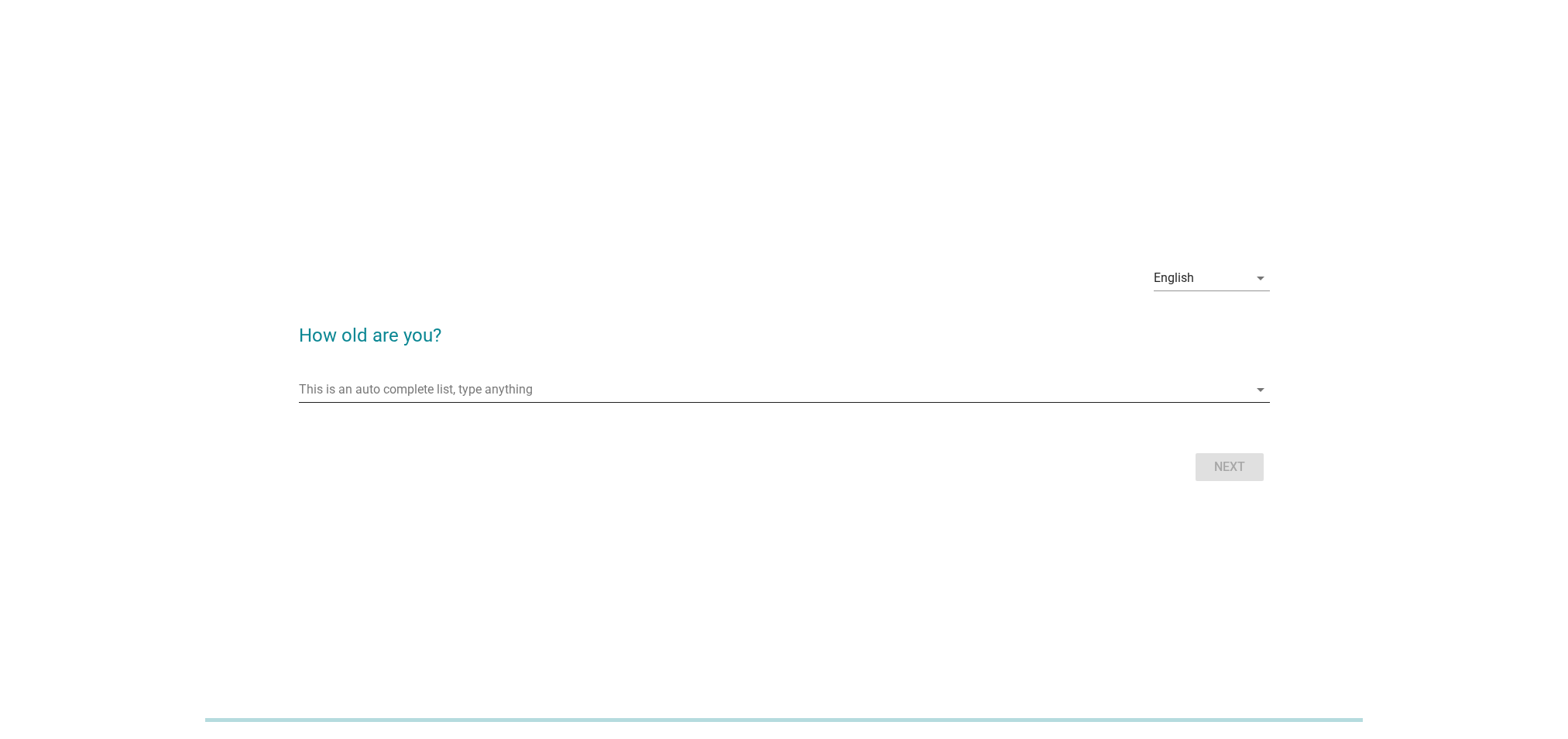
click at [563, 393] on input "This is an auto complete list, type anything" at bounding box center [774, 389] width 949 height 25
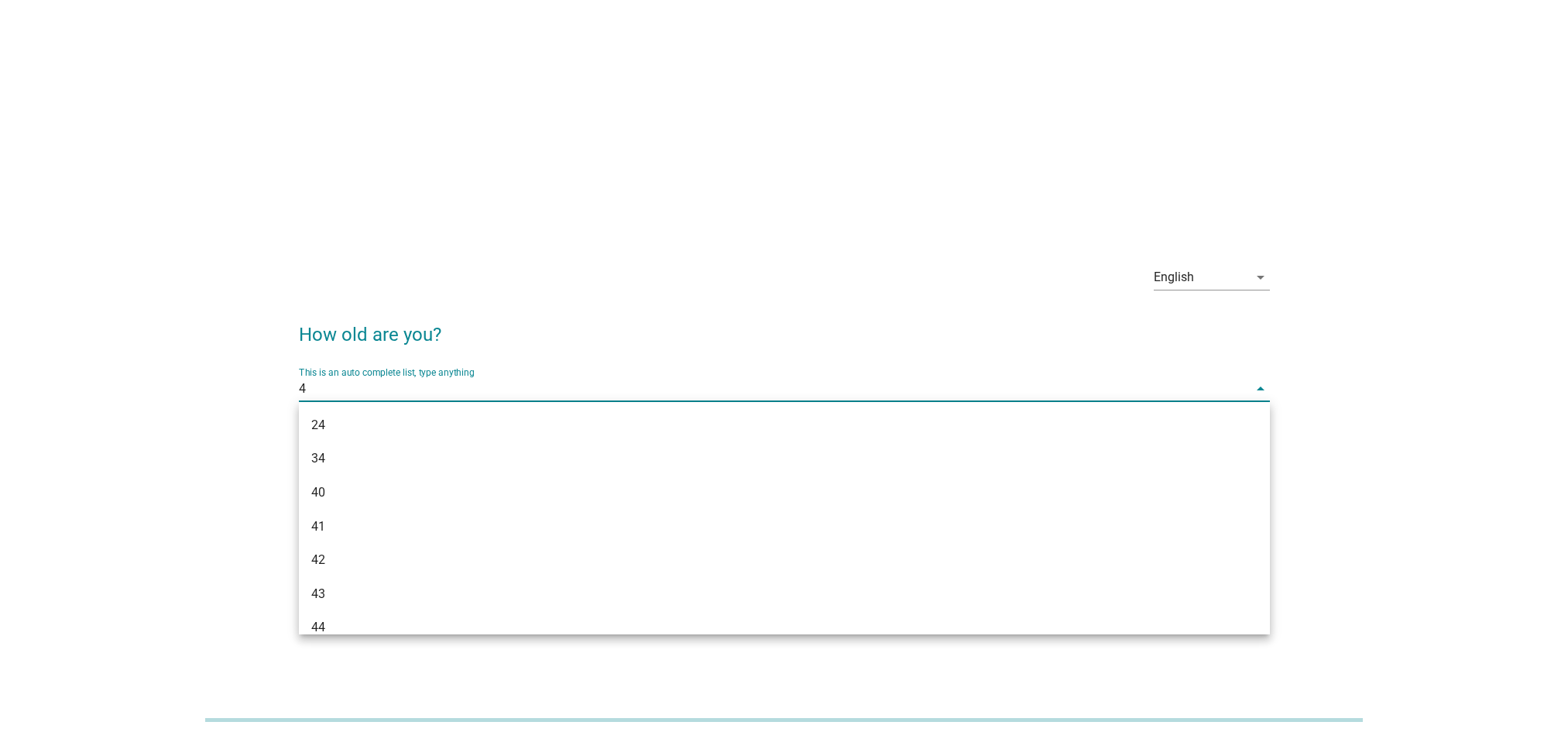
type input "46"
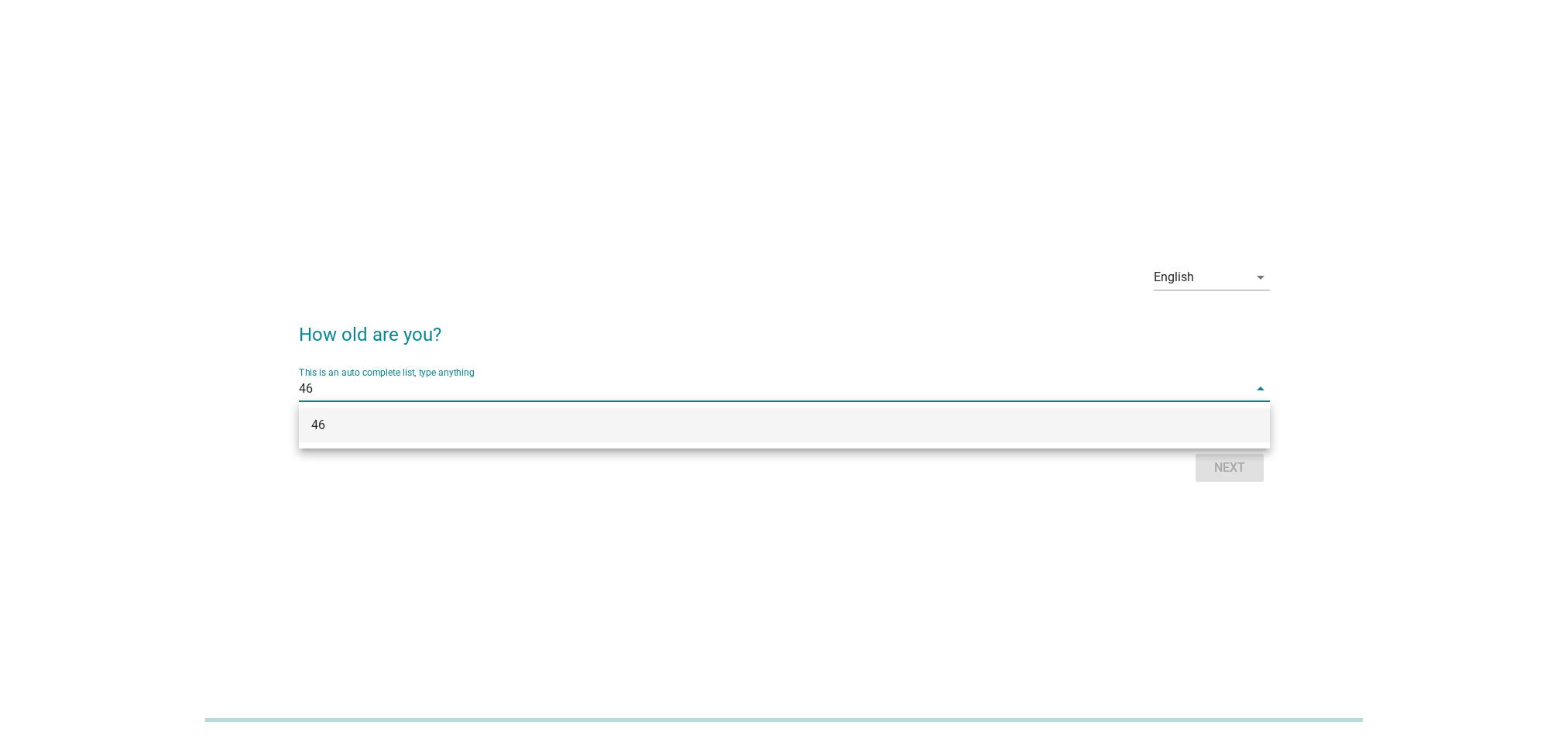
click at [938, 410] on div "46" at bounding box center [784, 425] width 971 height 34
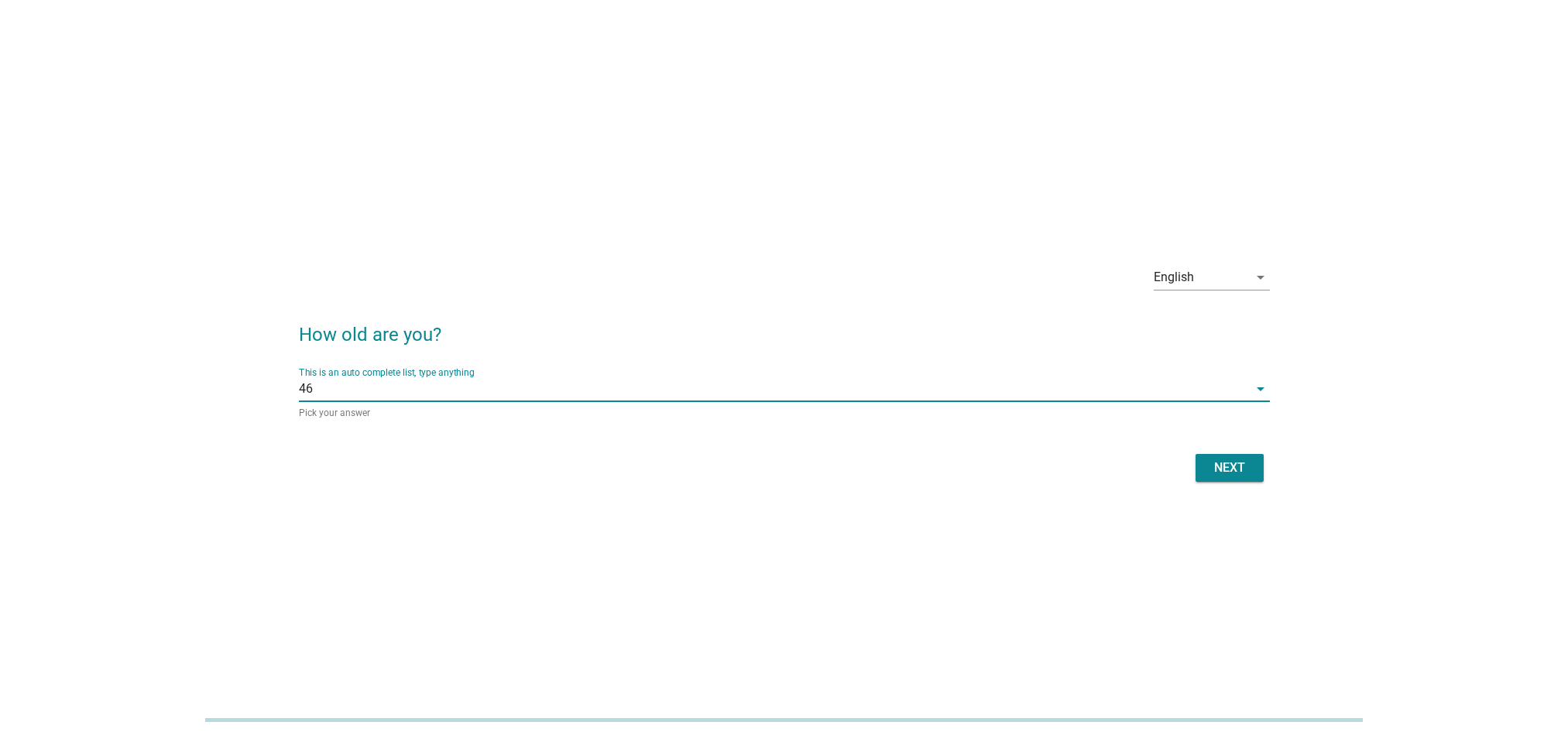
click at [1242, 468] on div "Next" at bounding box center [1230, 468] width 43 height 18
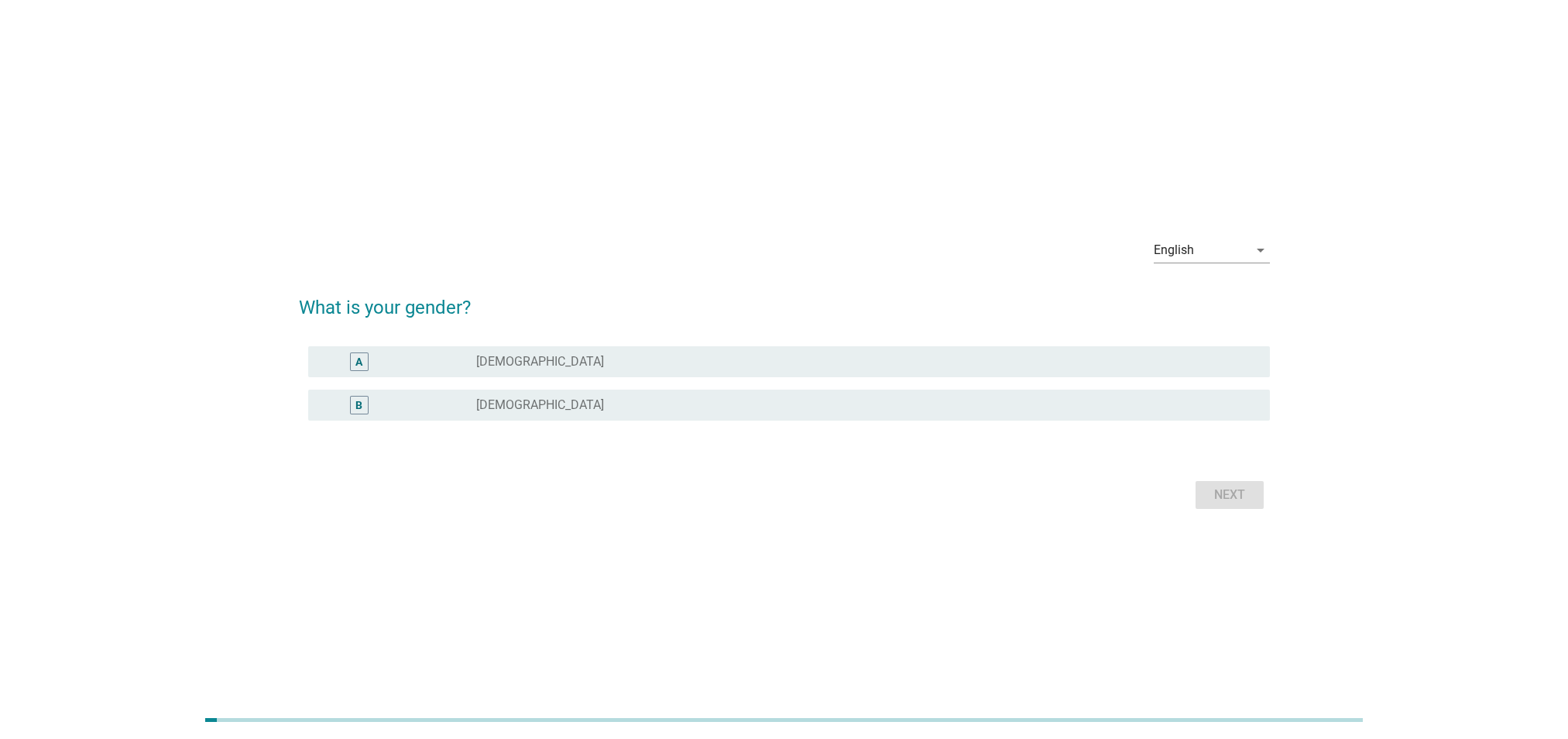
click at [568, 403] on div "radio_button_unchecked [DEMOGRAPHIC_DATA]" at bounding box center [860, 405] width 768 height 16
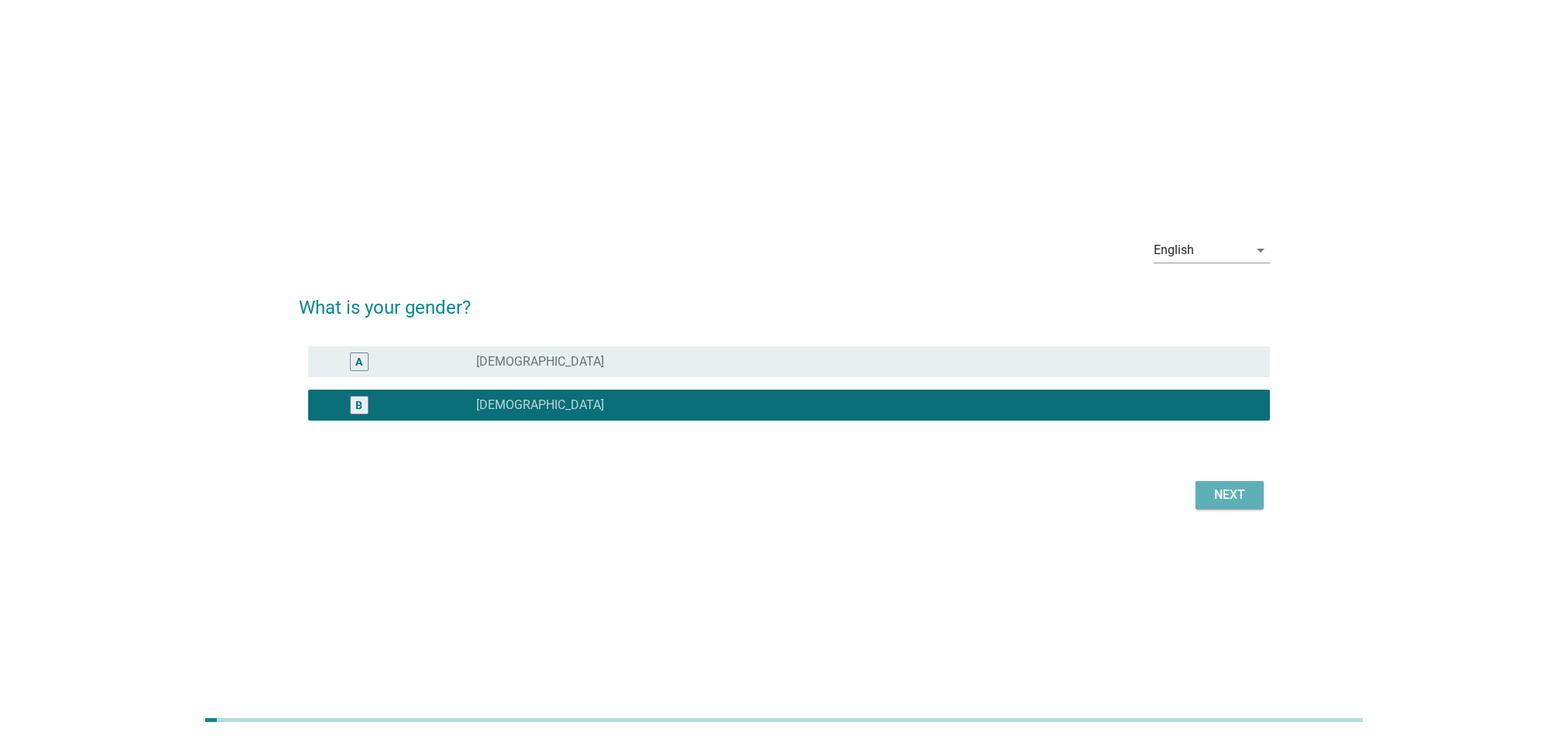
drag, startPoint x: 1211, startPoint y: 500, endPoint x: 1124, endPoint y: 345, distance: 177.7
click at [1212, 500] on div "Next" at bounding box center [1230, 495] width 43 height 18
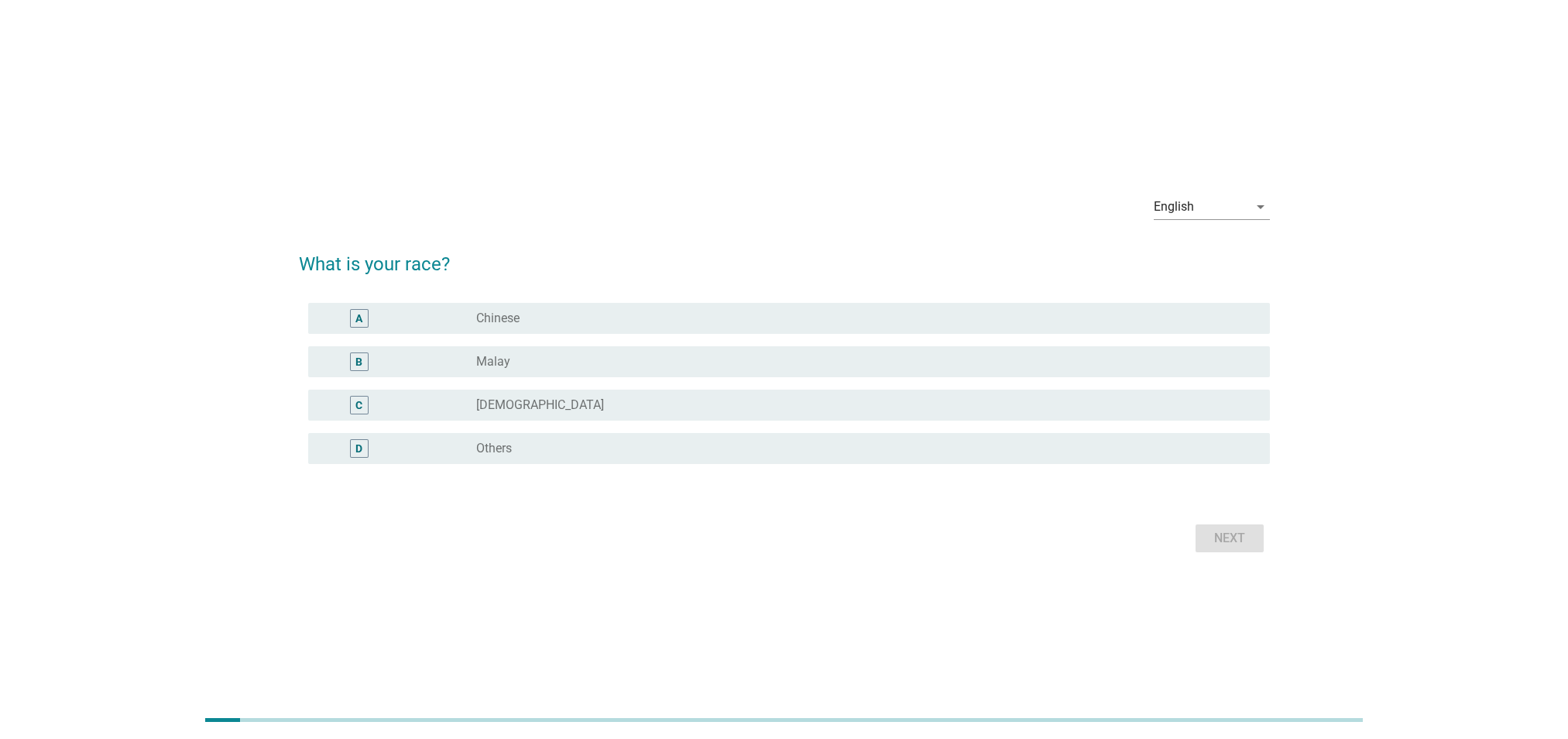
click at [496, 323] on label "Chinese" at bounding box center [498, 318] width 43 height 16
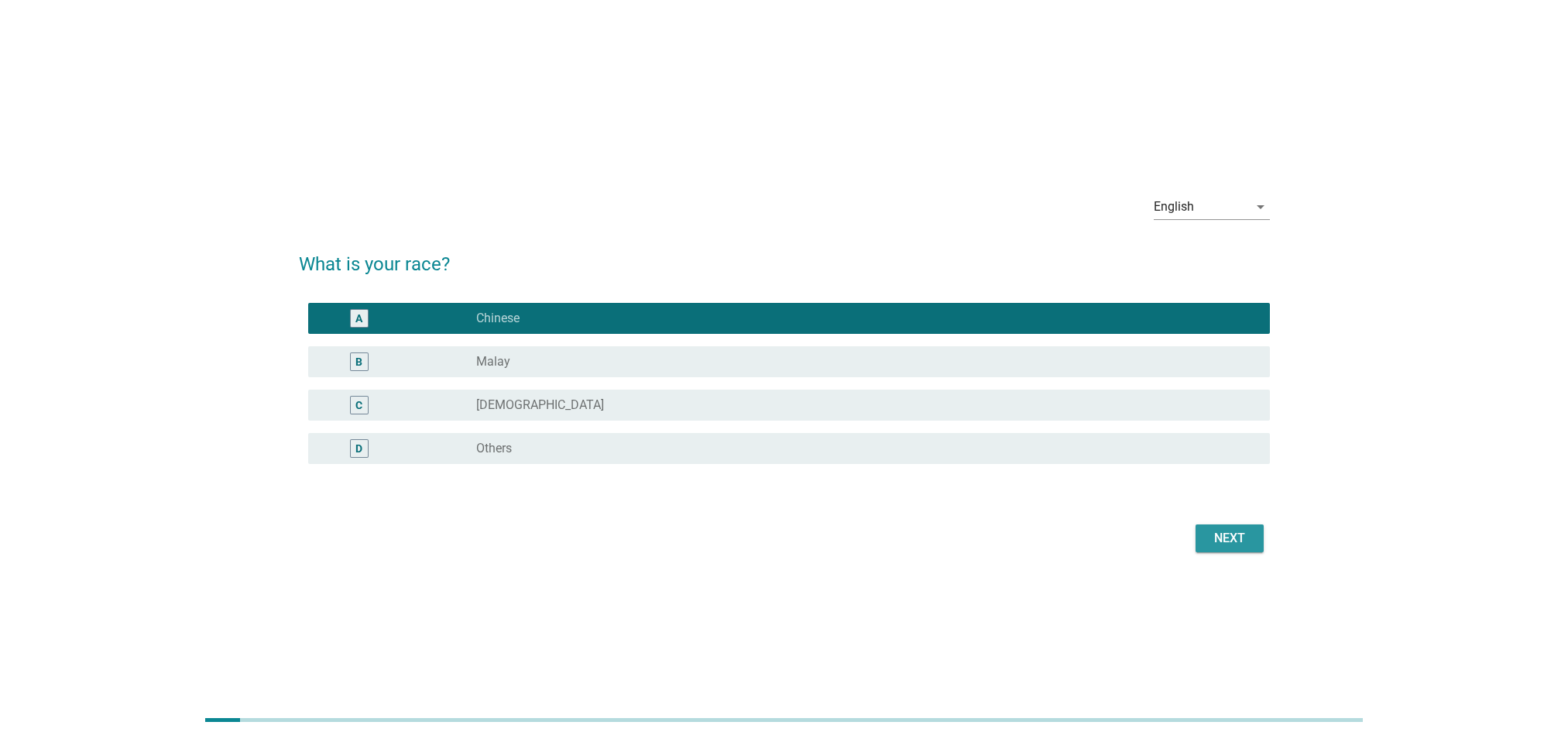
click at [1209, 540] on div "Next" at bounding box center [1230, 538] width 43 height 18
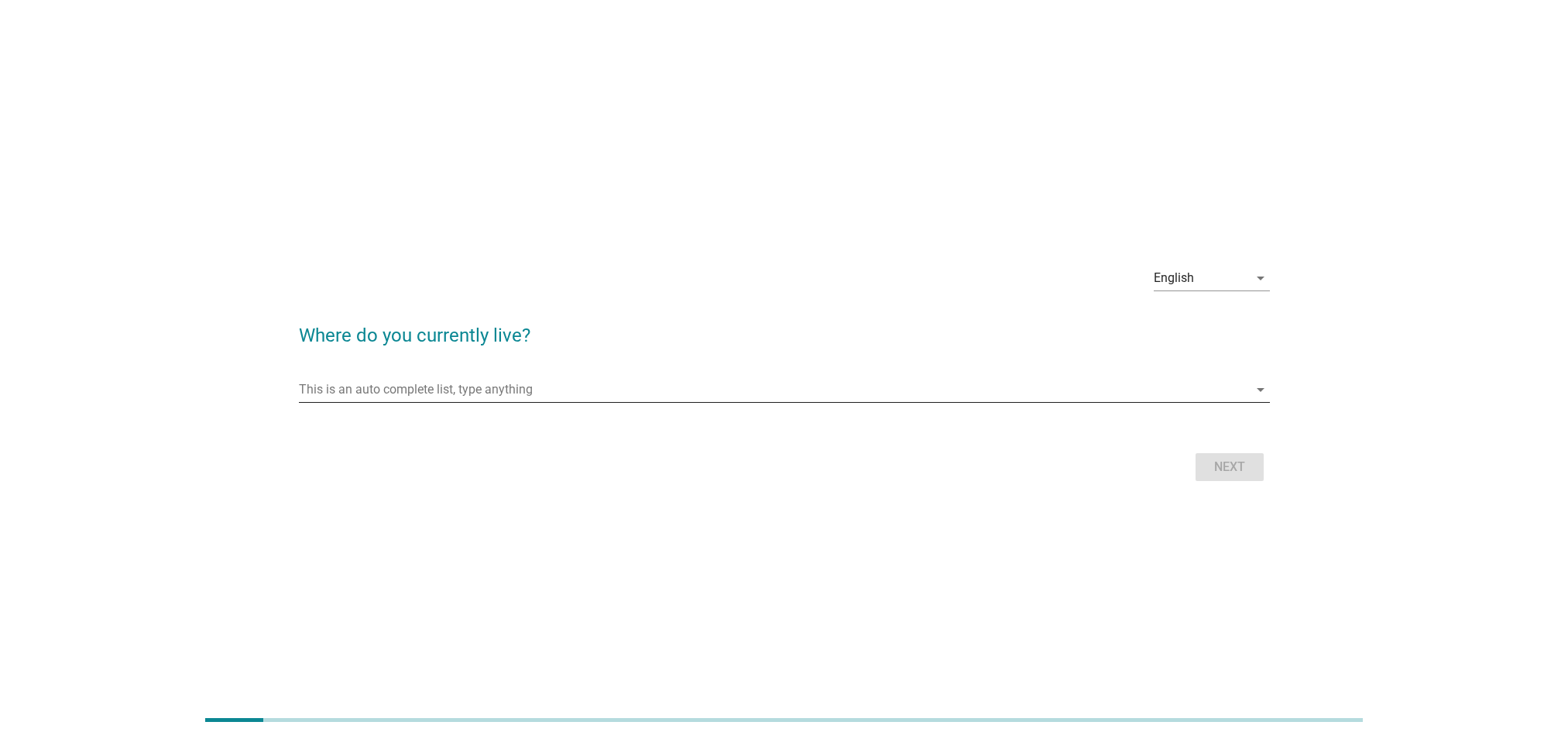
click at [529, 395] on input "This is an auto complete list, type anything" at bounding box center [774, 389] width 949 height 25
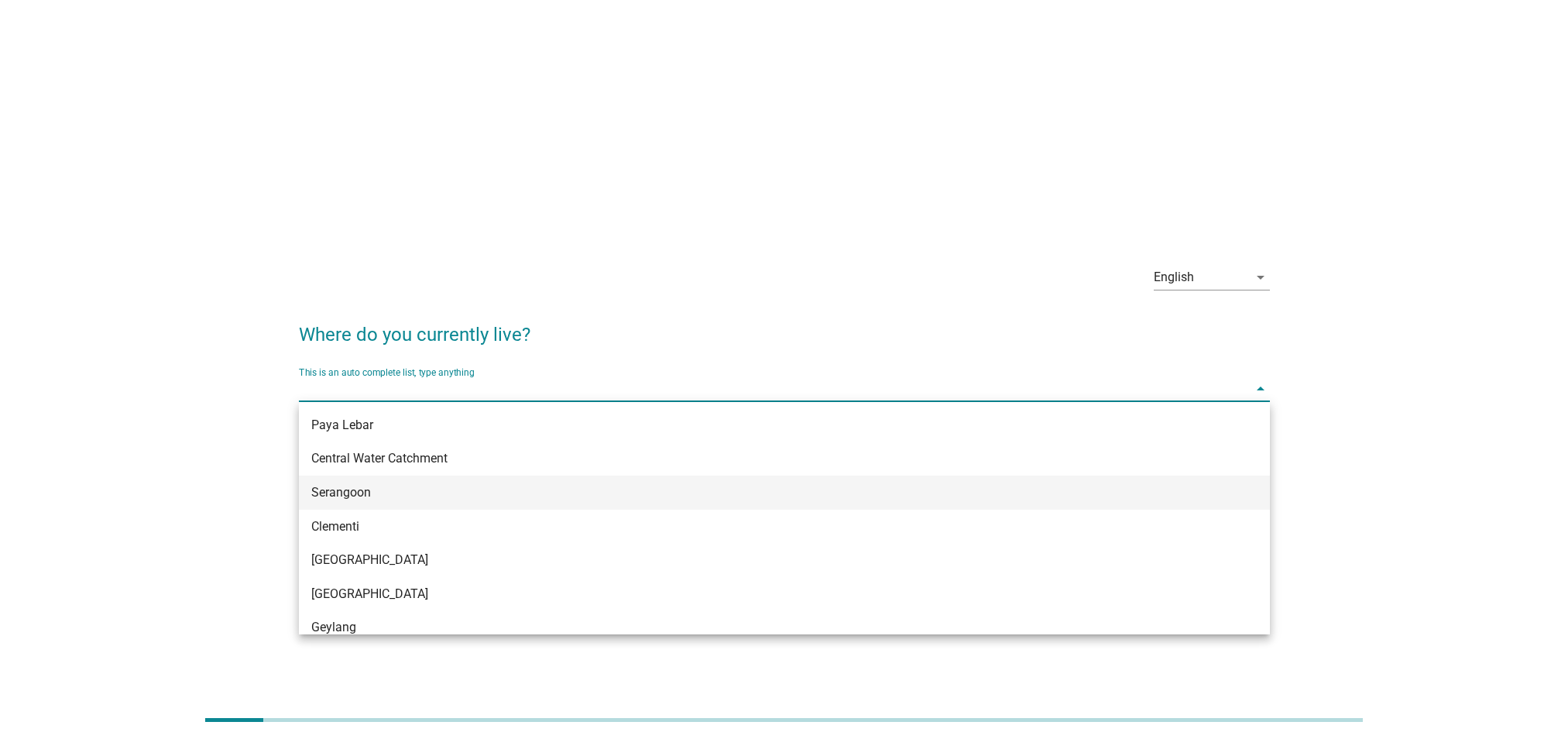
click at [483, 498] on div "Serangoon" at bounding box center [745, 492] width 867 height 18
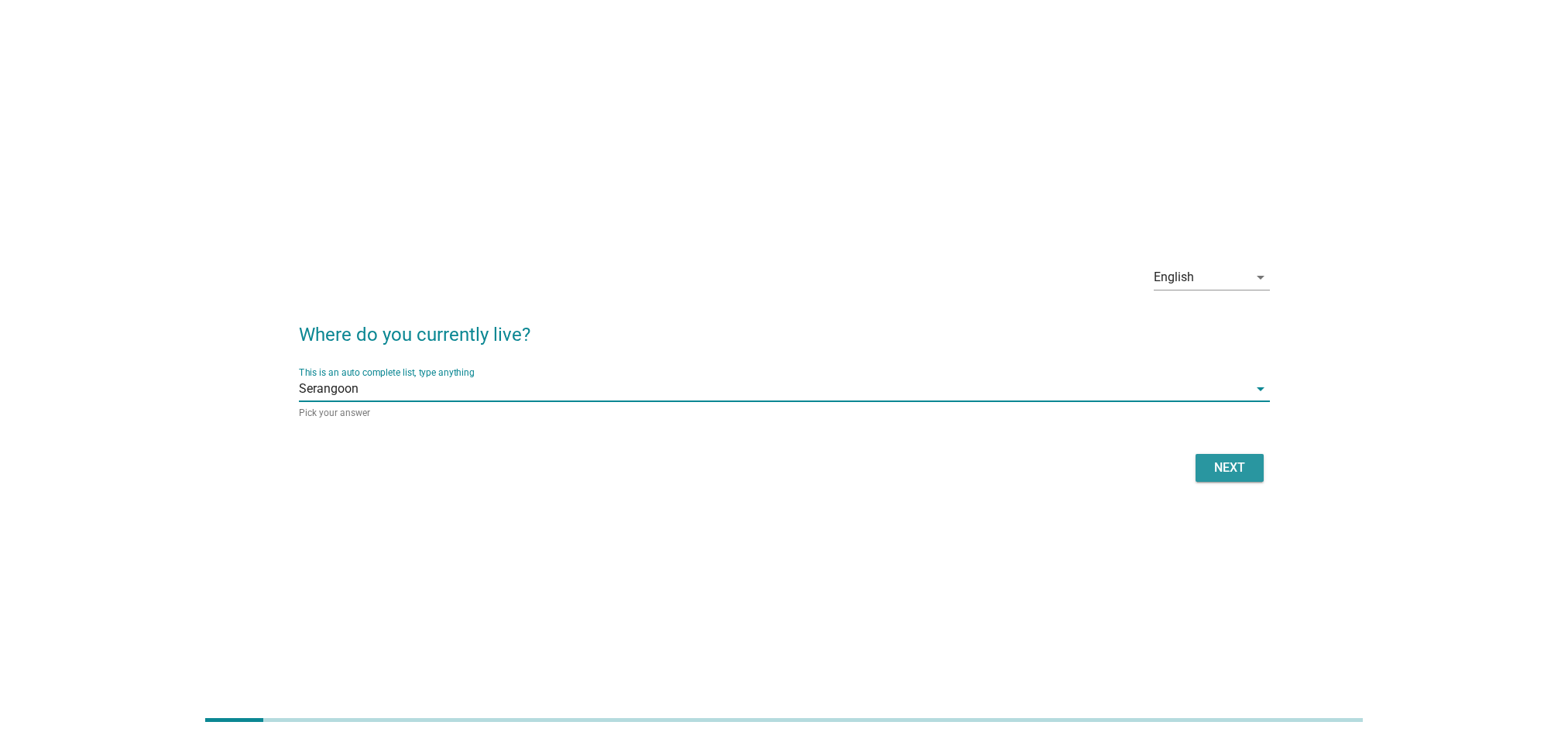
drag, startPoint x: 1219, startPoint y: 464, endPoint x: 1212, endPoint y: 470, distance: 9.2
click at [1220, 466] on div "Next" at bounding box center [1230, 468] width 43 height 18
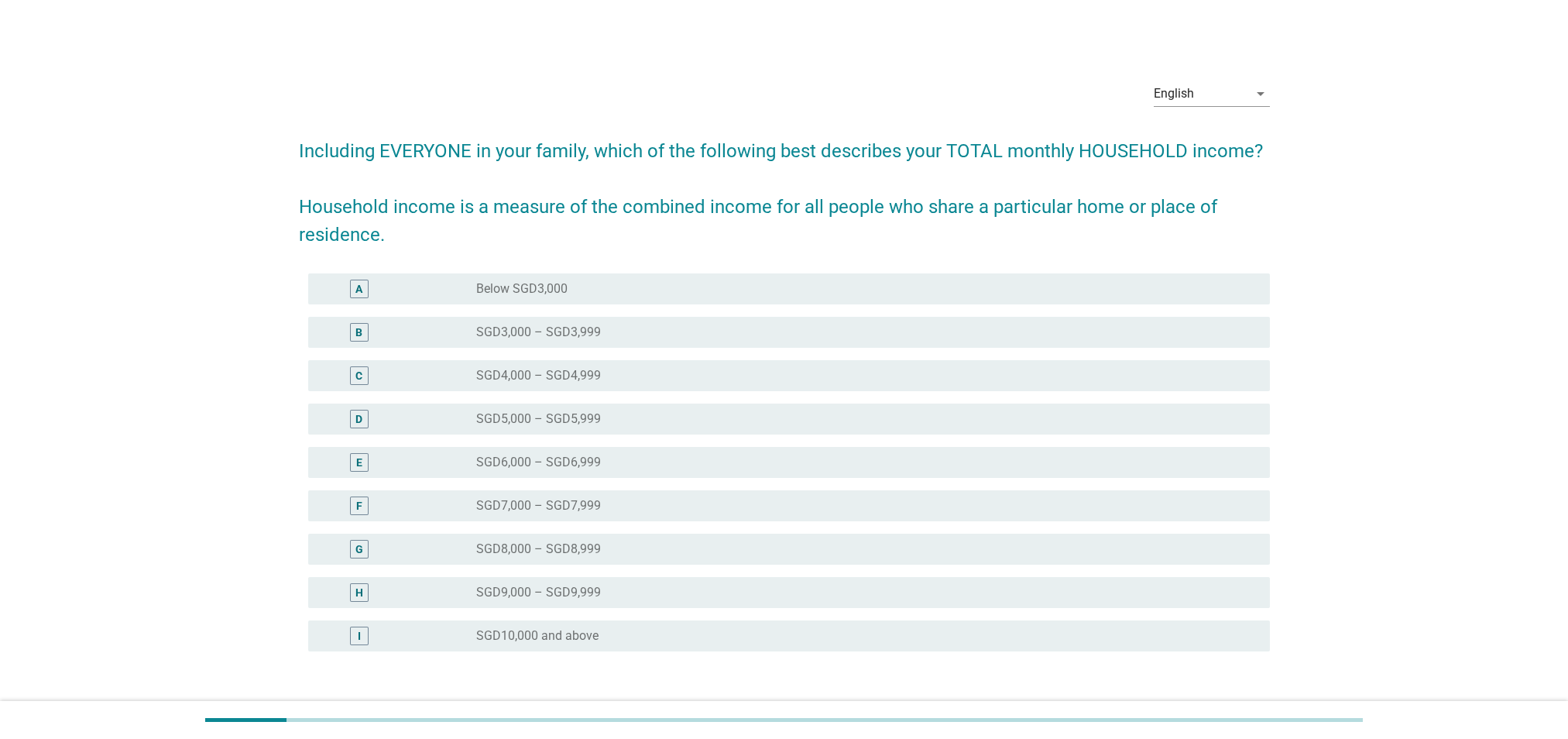
scroll to position [77, 0]
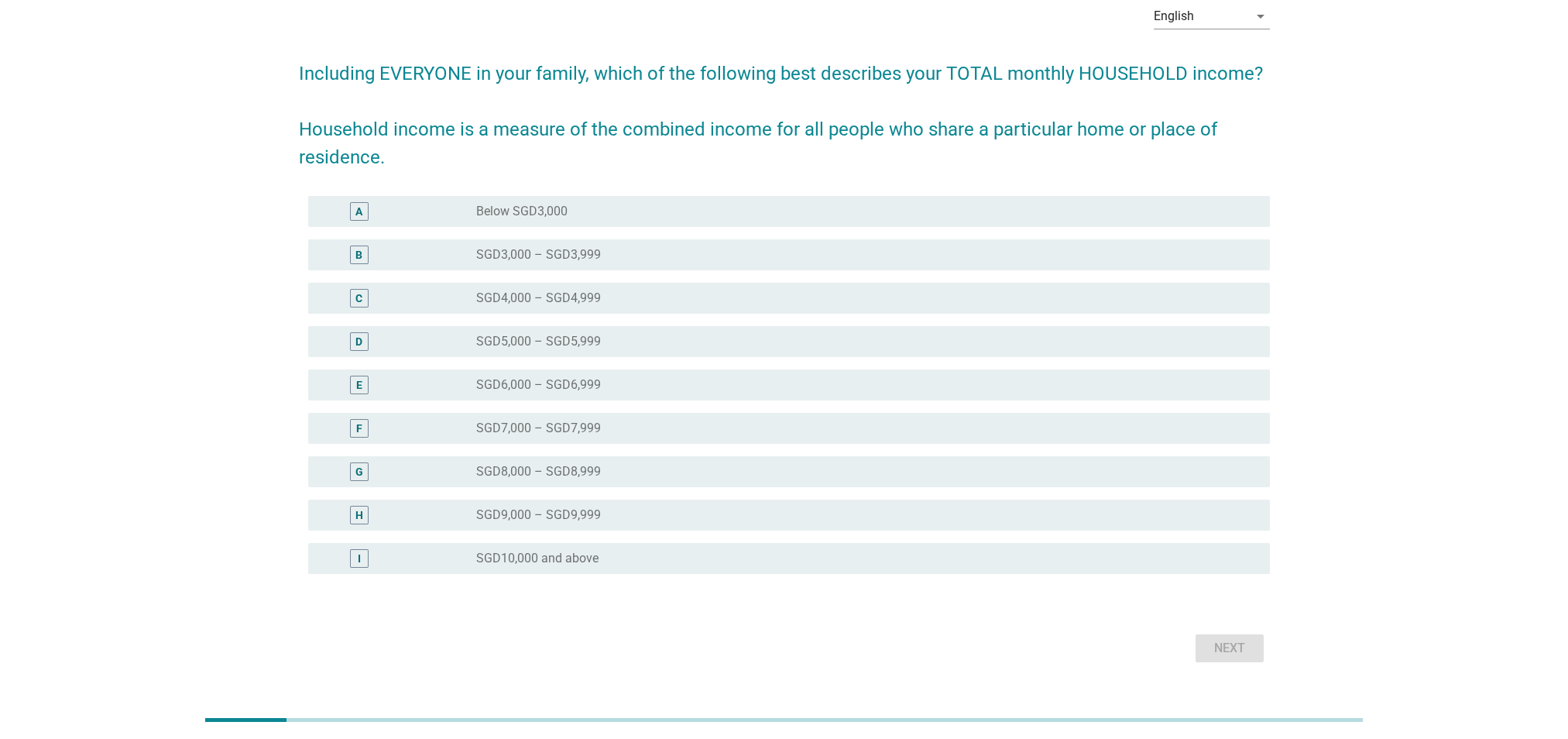
click at [633, 563] on div "radio_button_unchecked SGD10,000 and above" at bounding box center [860, 559] width 768 height 16
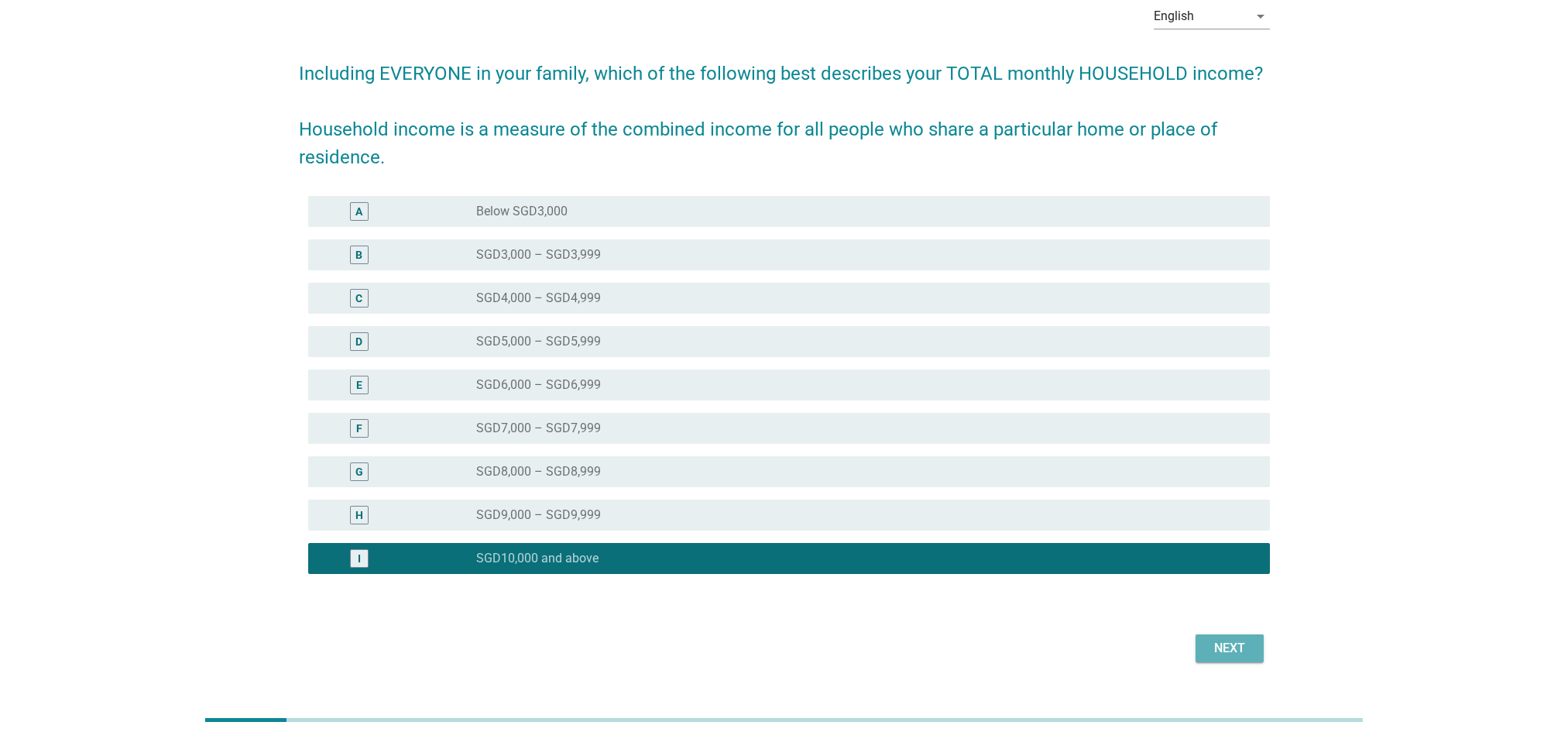
drag, startPoint x: 1238, startPoint y: 642, endPoint x: 1226, endPoint y: 638, distance: 12.6
click at [1238, 642] on div "Next" at bounding box center [1230, 648] width 43 height 18
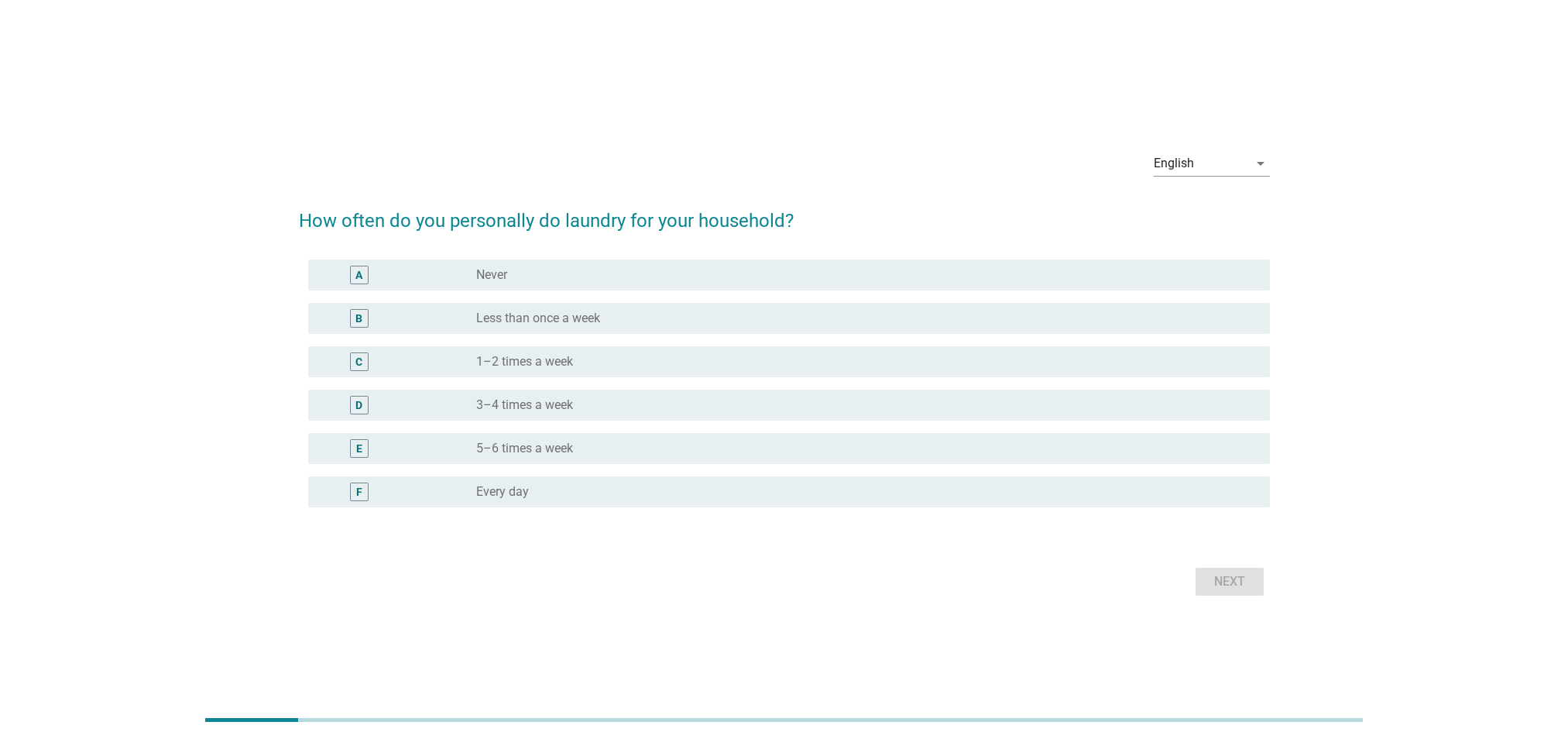
click at [586, 359] on div "radio_button_unchecked 1–2 times a week" at bounding box center [860, 362] width 768 height 16
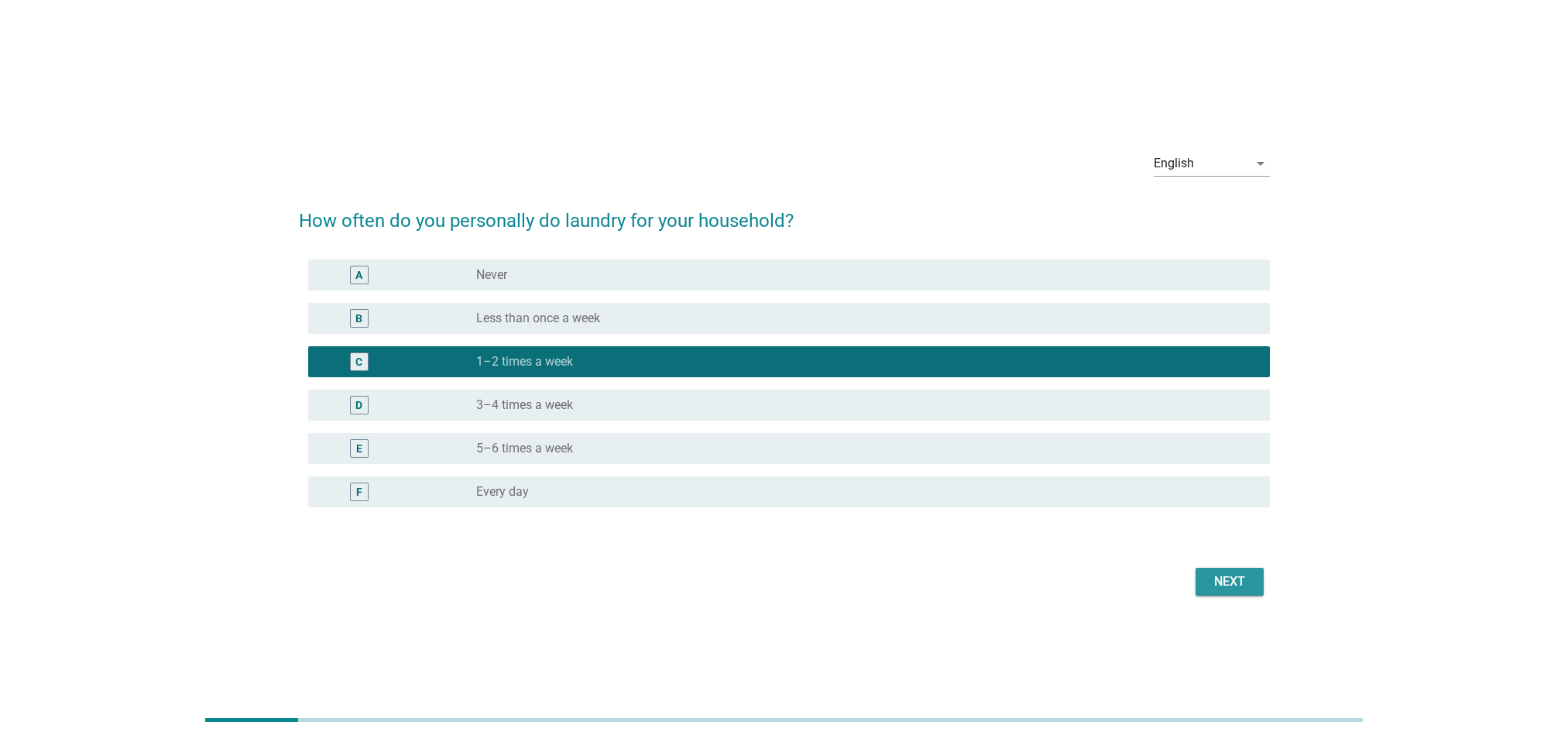
click at [1263, 571] on button "Next" at bounding box center [1230, 582] width 68 height 28
